Goal: Find specific page/section: Find specific page/section

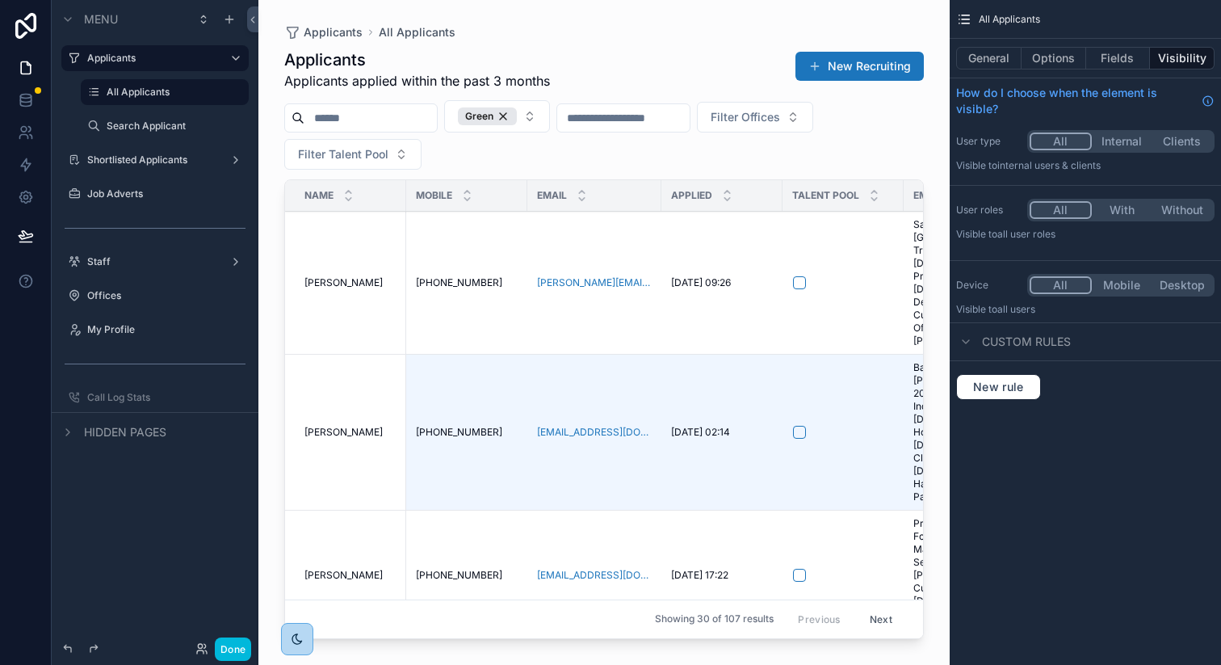
click at [117, 285] on div "Offices" at bounding box center [155, 296] width 181 height 26
click at [119, 296] on label "Offices" at bounding box center [163, 295] width 152 height 13
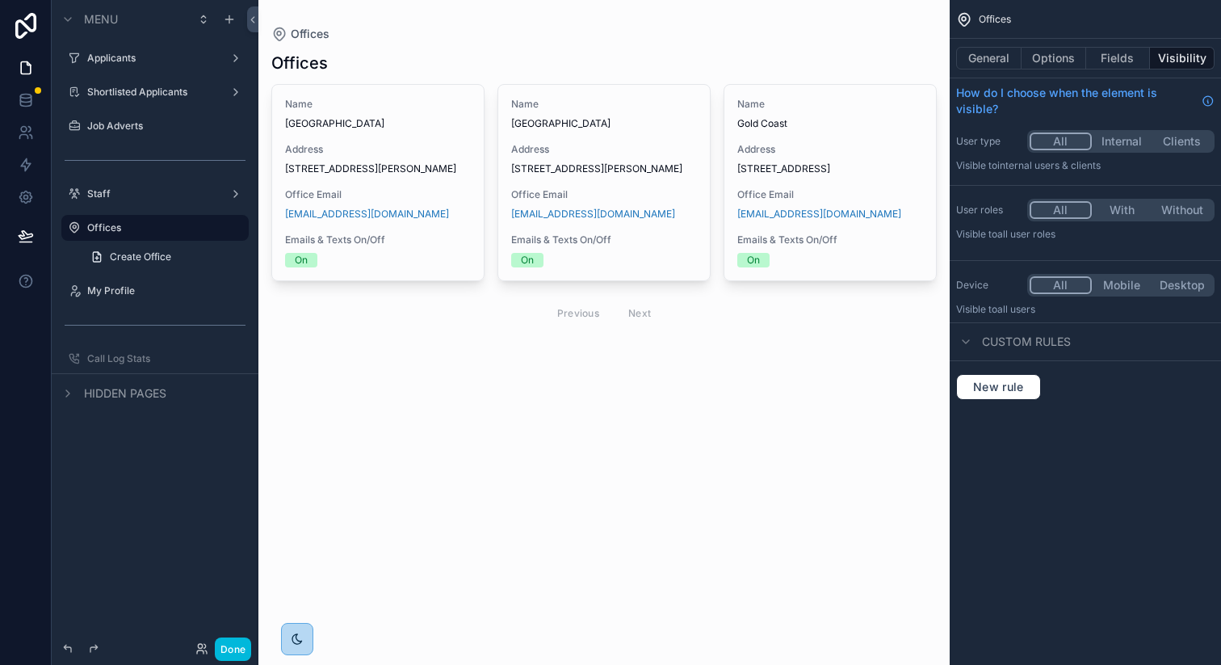
click at [364, 152] on div "scrollable content" at bounding box center [603, 192] width 691 height 384
click at [227, 650] on button "Done" at bounding box center [233, 648] width 36 height 23
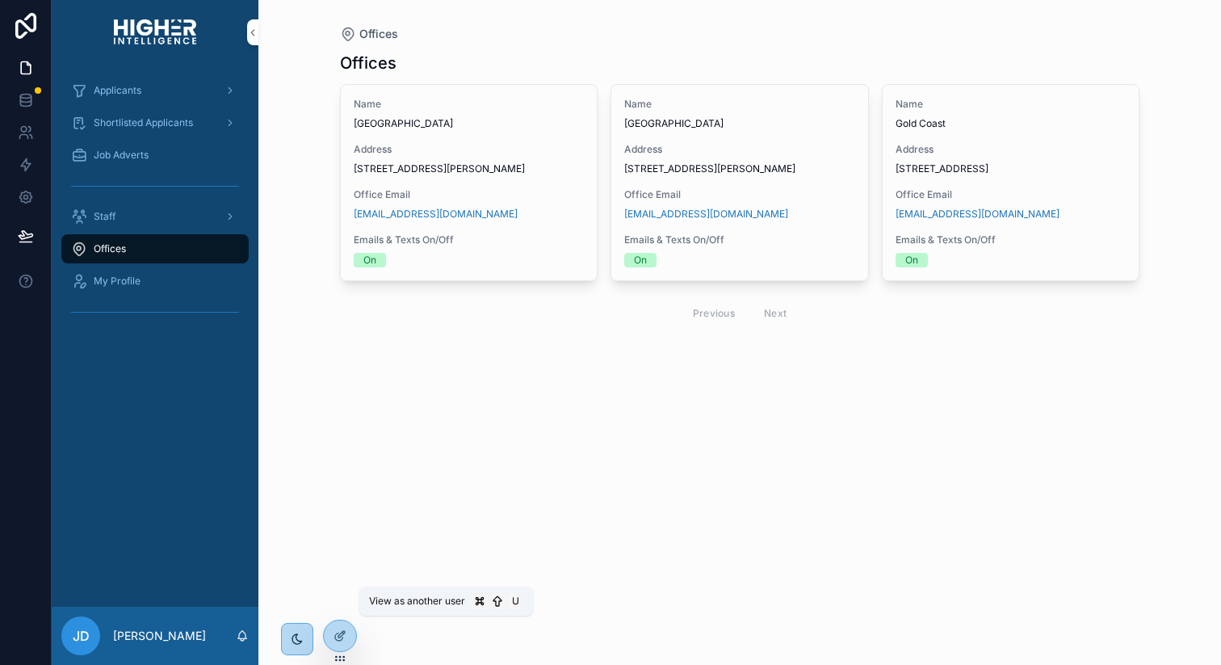
click at [0, 0] on icon at bounding box center [0, 0] width 0 height 0
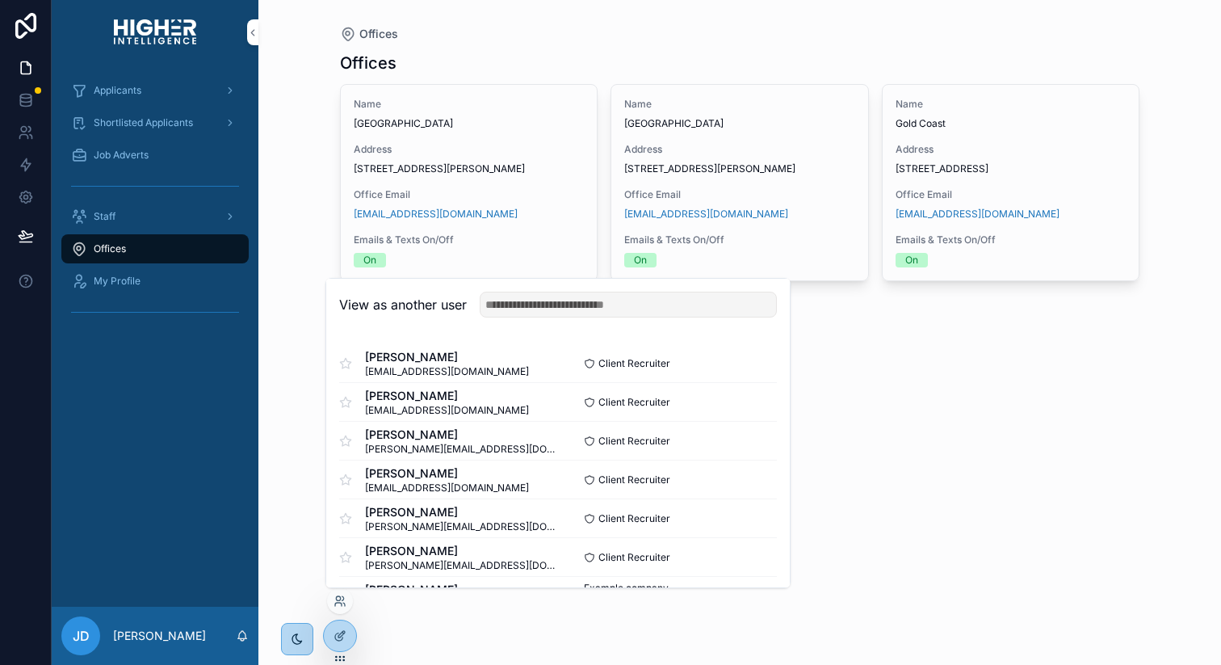
click at [0, 0] on button "Select" at bounding box center [0, 0] width 0 height 0
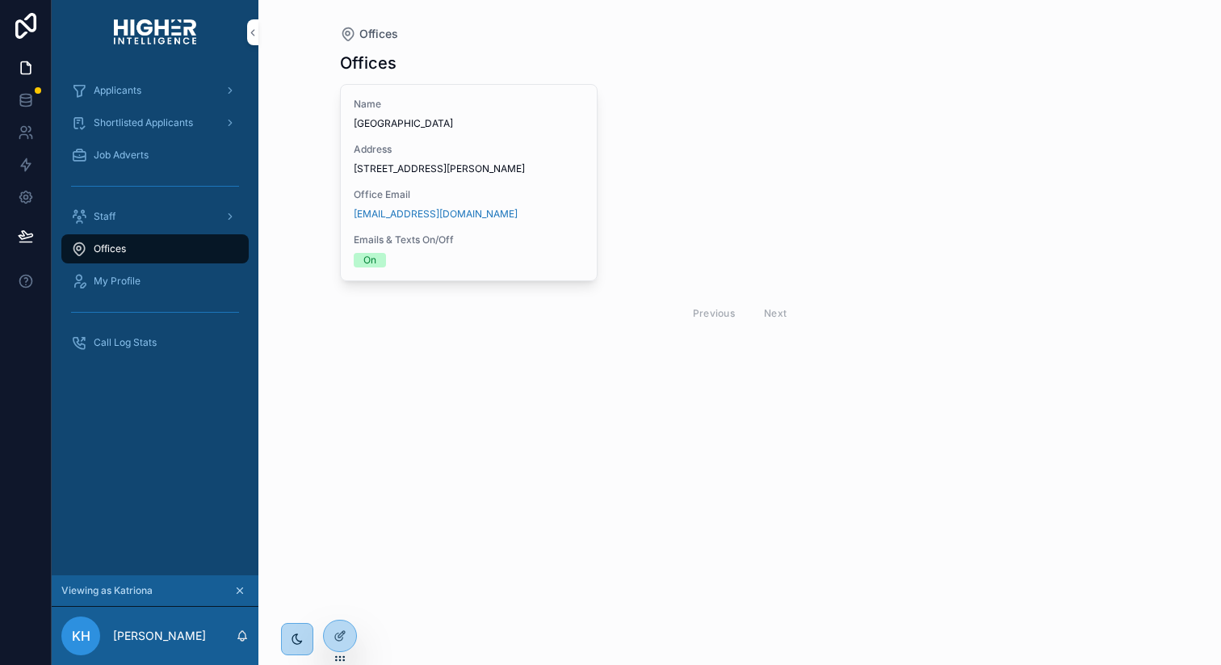
click at [461, 241] on div "Name Brisbane Address [STREET_ADDRESS][PERSON_NAME] Office Email [EMAIL_ADDRESS…" at bounding box center [469, 182] width 257 height 195
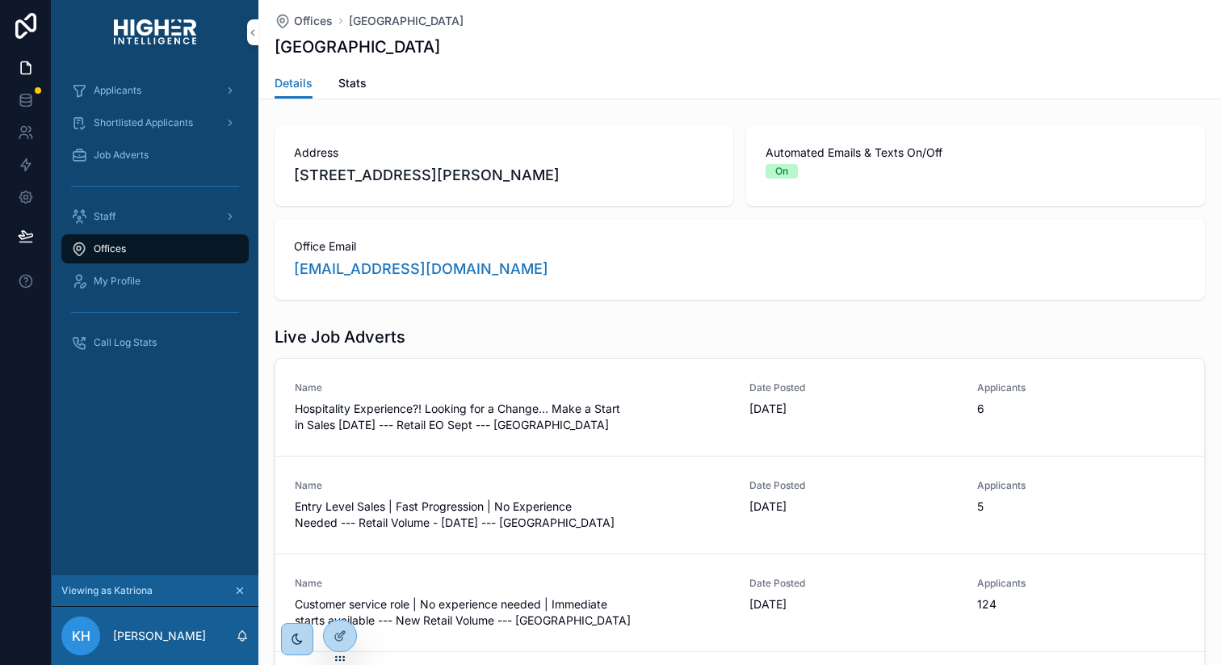
click at [353, 87] on span "Stats" at bounding box center [352, 83] width 28 height 16
